Goal: Navigation & Orientation: Go to known website

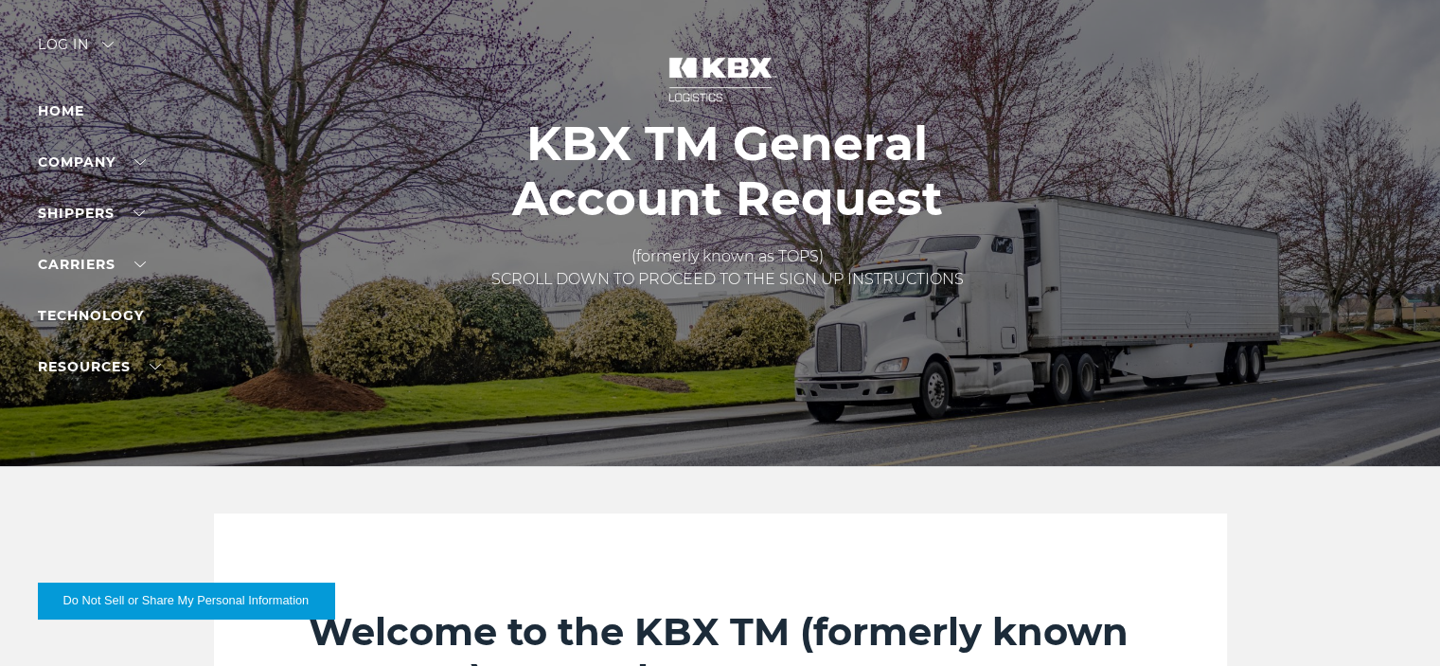
click at [67, 38] on div "Log in" at bounding box center [76, 51] width 76 height 27
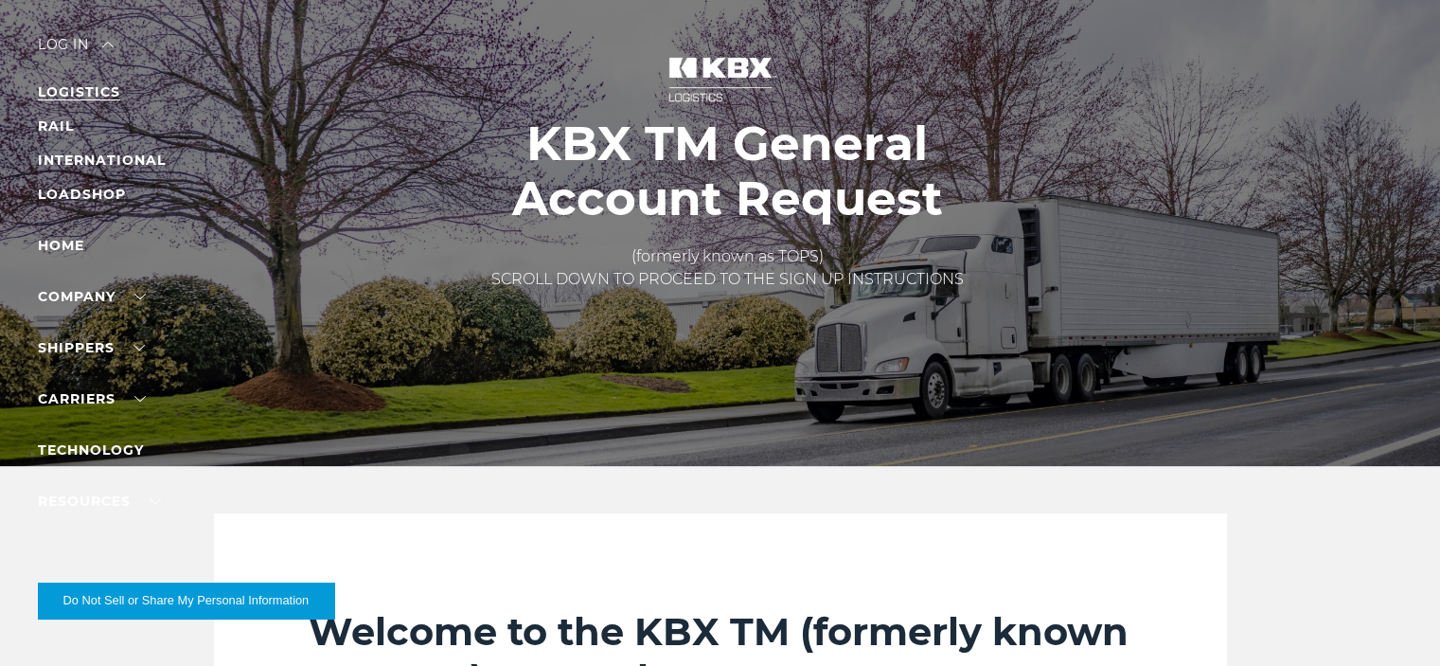
click at [91, 93] on link "LOGISTICS" at bounding box center [79, 91] width 82 height 17
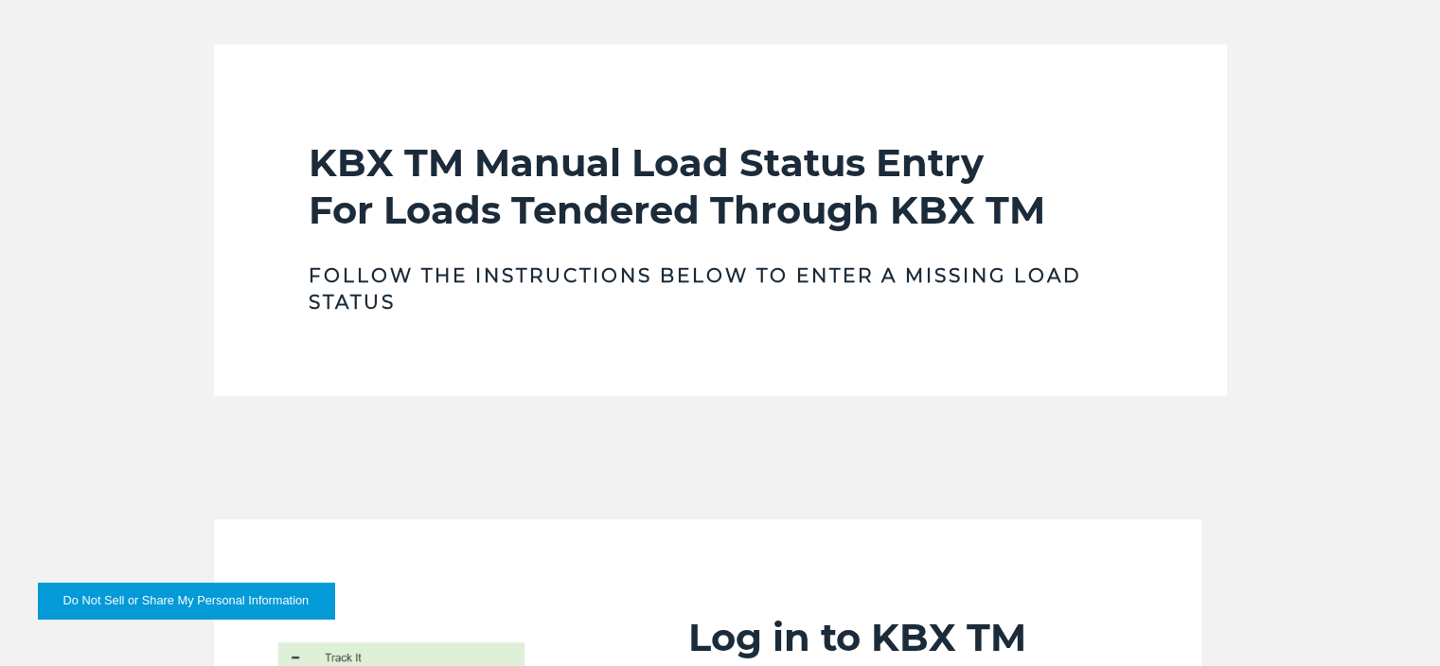
scroll to position [476, 0]
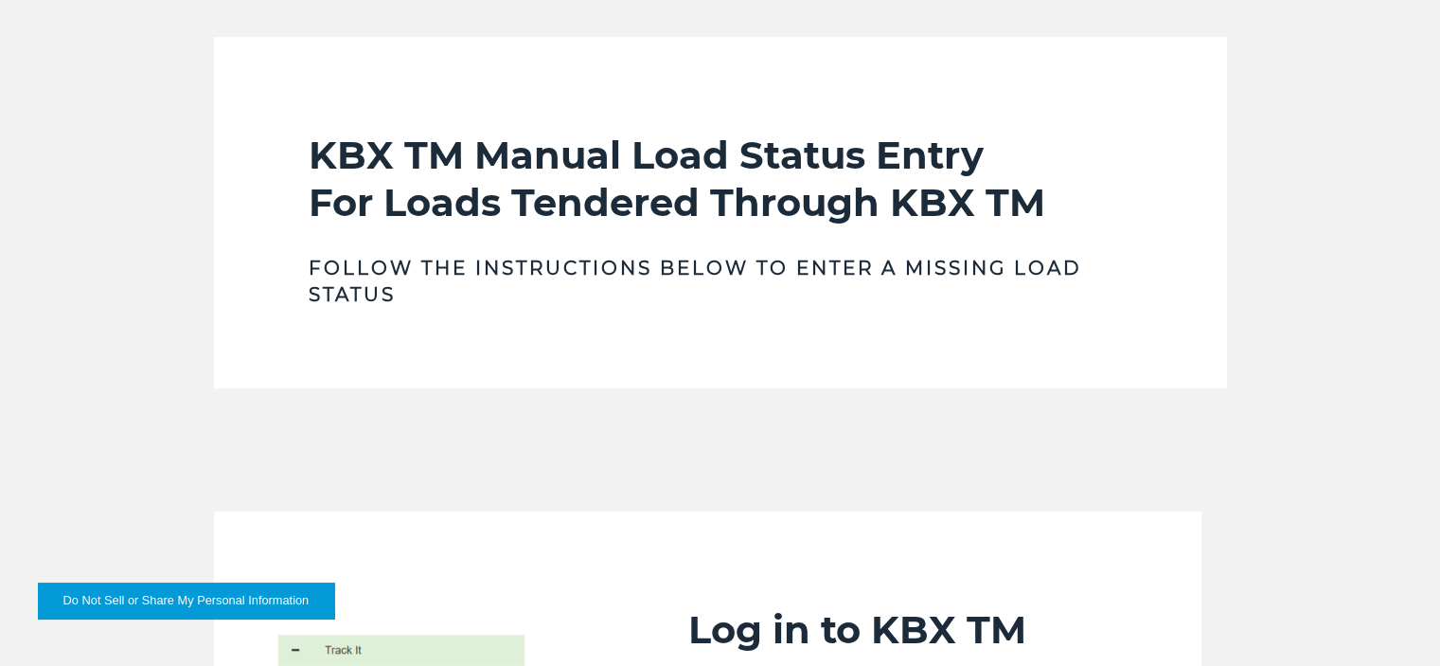
drag, startPoint x: 165, startPoint y: 601, endPoint x: 212, endPoint y: 607, distance: 47.7
click at [167, 601] on button "Do Not Sell or Share My Personal Information" at bounding box center [186, 600] width 296 height 36
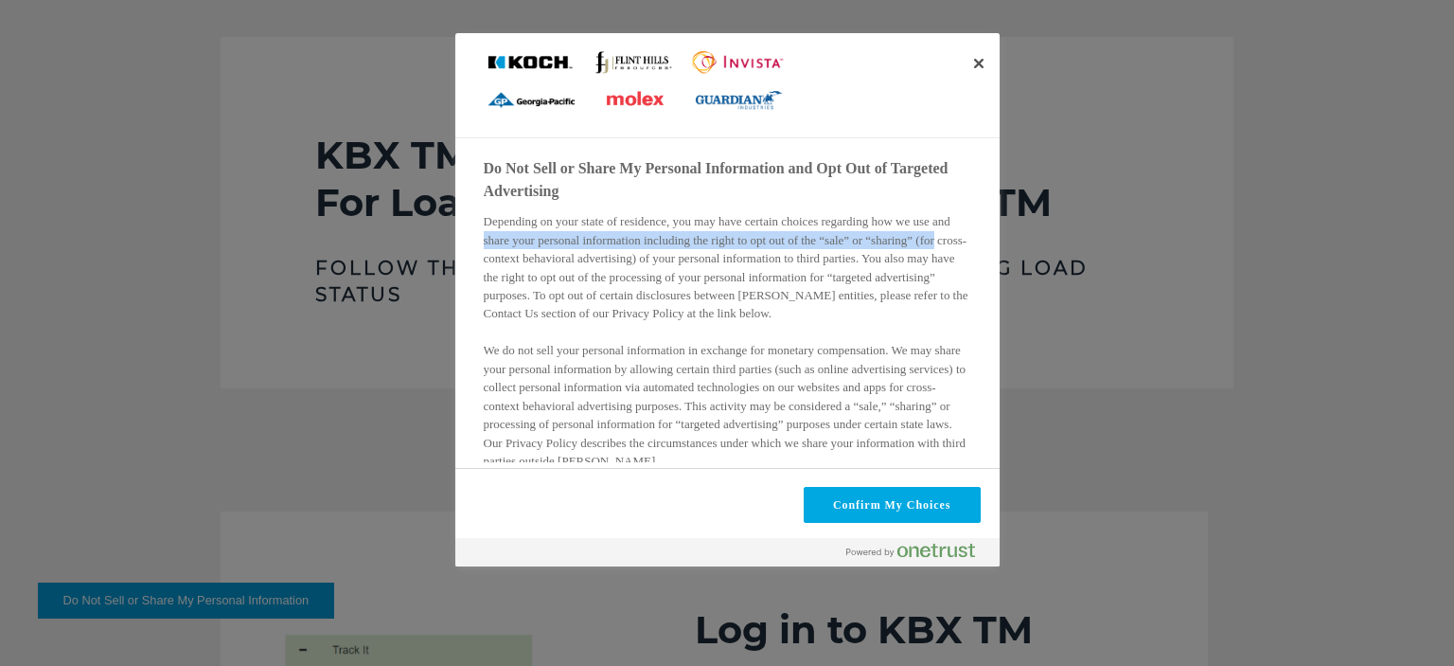
drag, startPoint x: 986, startPoint y: 182, endPoint x: 992, endPoint y: 247, distance: 65.7
click at [992, 247] on div "Do Not Sell or Share My Personal Information and Opt Out of Targeted Advertisin…" at bounding box center [740, 304] width 513 height 313
drag, startPoint x: 261, startPoint y: 543, endPoint x: 360, endPoint y: 430, distance: 149.6
click at [280, 534] on div at bounding box center [727, 333] width 1454 height 666
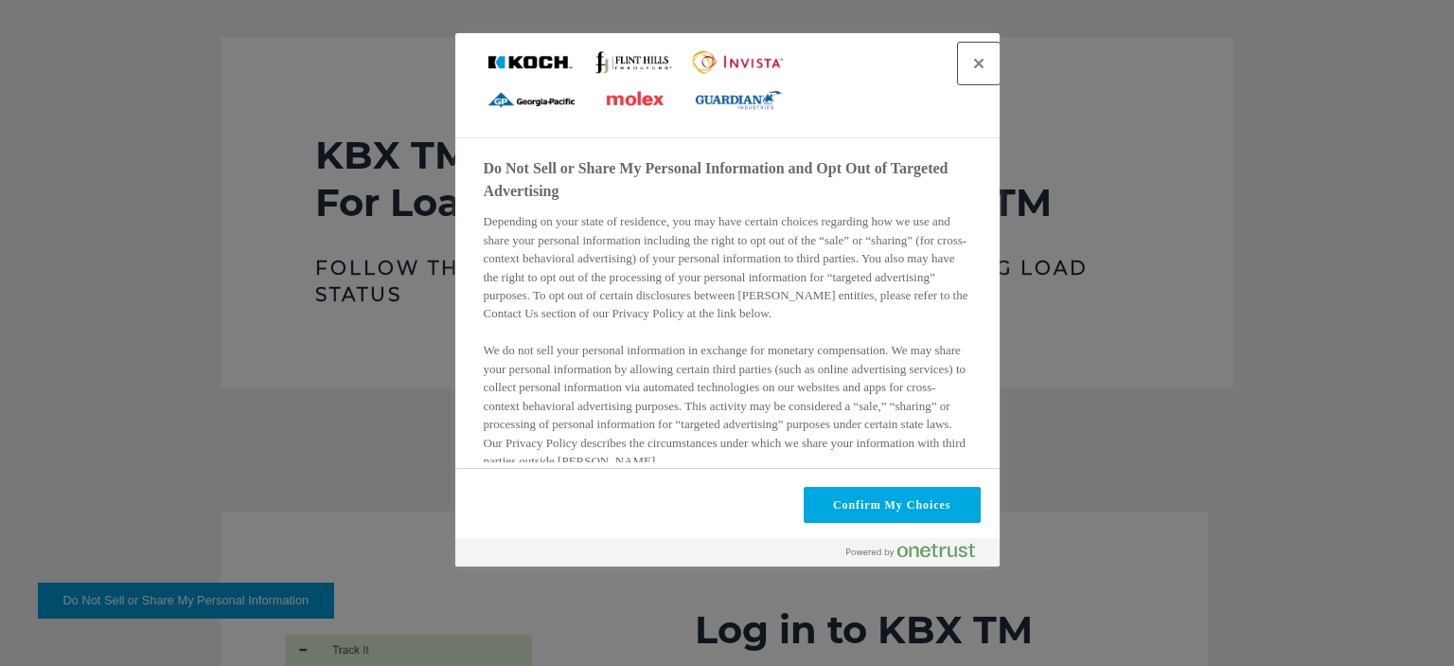
click at [981, 63] on button "Close" at bounding box center [979, 64] width 42 height 42
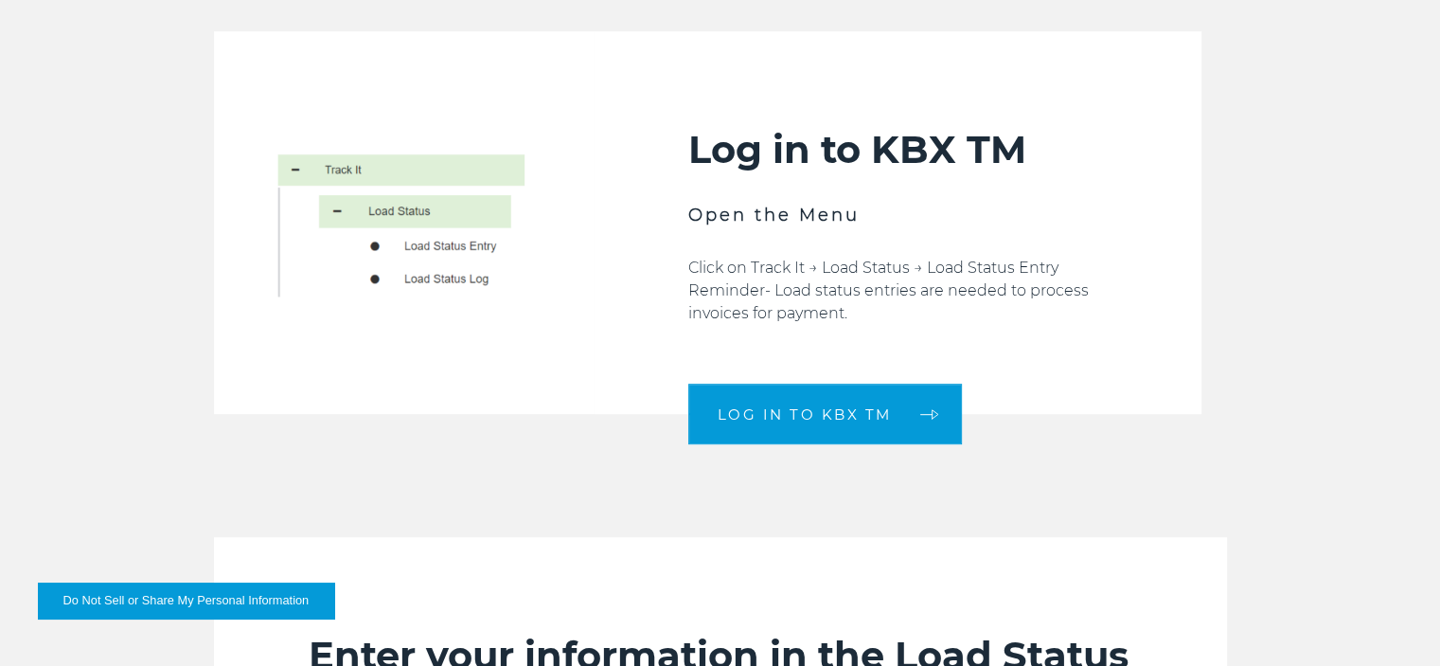
scroll to position [972, 0]
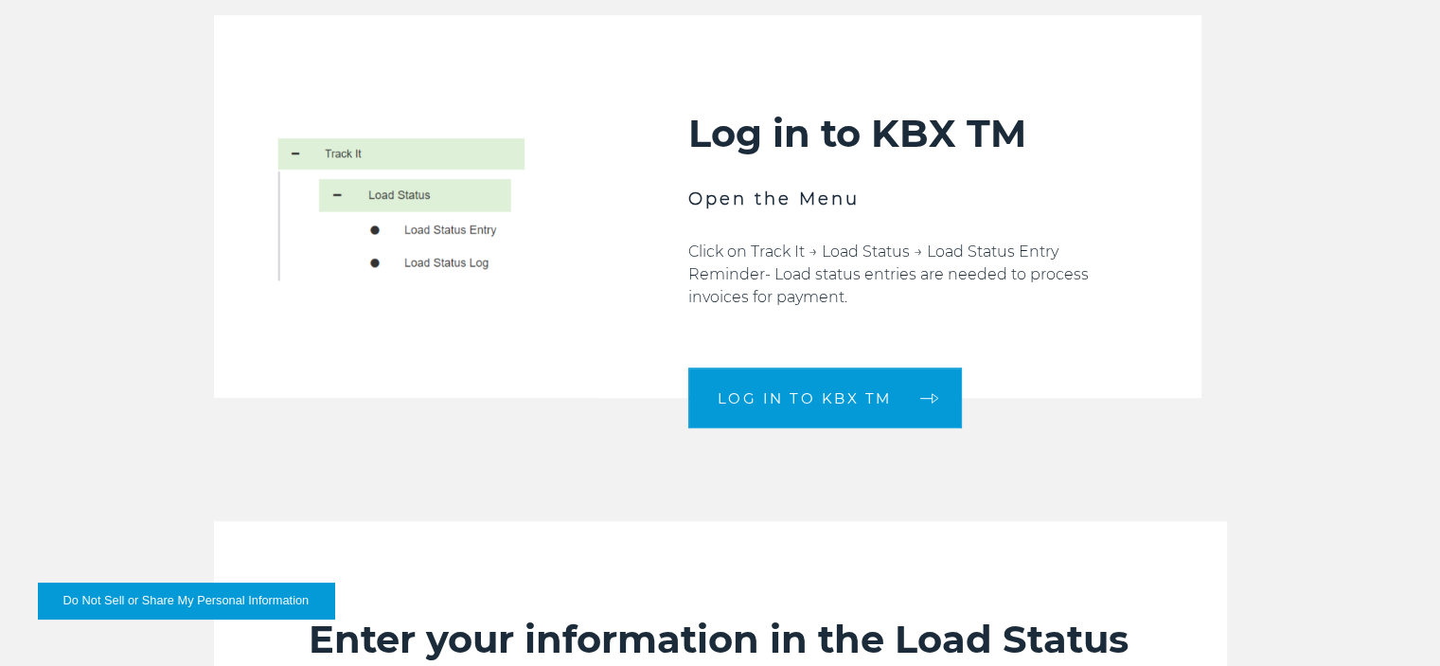
click at [445, 229] on img at bounding box center [404, 206] width 380 height 383
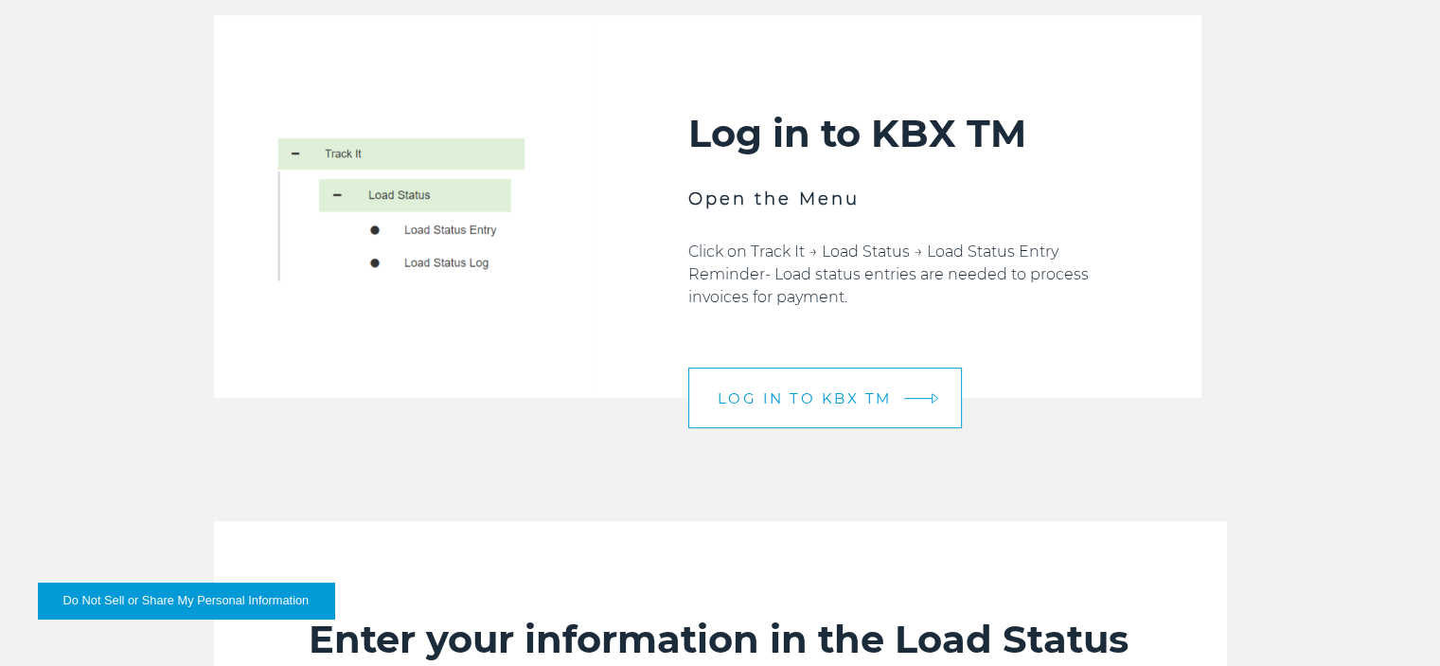
click at [800, 393] on span "LOG IN TO KBX TM" at bounding box center [805, 398] width 174 height 14
